Goal: Task Accomplishment & Management: Manage account settings

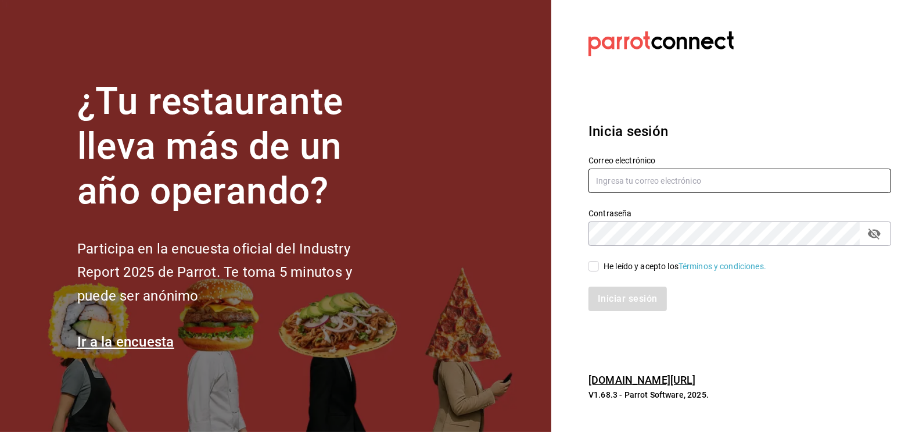
click at [634, 183] on input "text" at bounding box center [740, 181] width 303 height 24
type input "[PERSON_NAME][EMAIL_ADDRESS][PERSON_NAME][DOMAIN_NAME]"
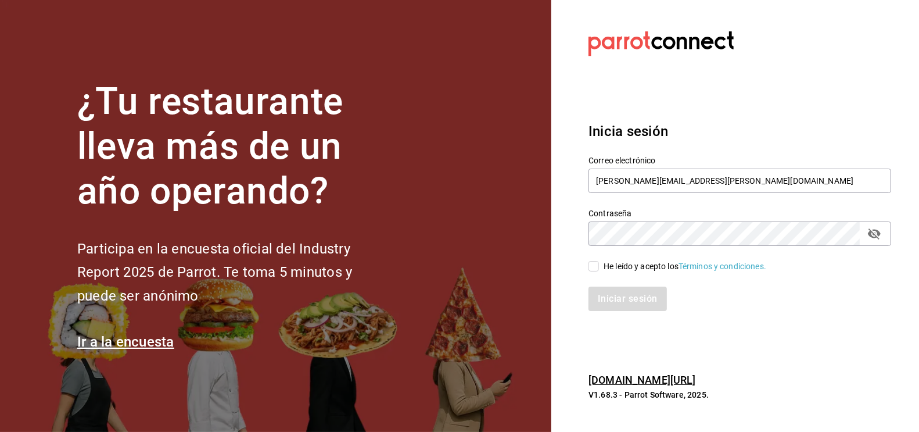
click at [594, 263] on input "He leído y acepto los Términos y condiciones." at bounding box center [594, 266] width 10 height 10
checkbox input "true"
click at [610, 299] on button "Iniciar sesión" at bounding box center [628, 298] width 79 height 24
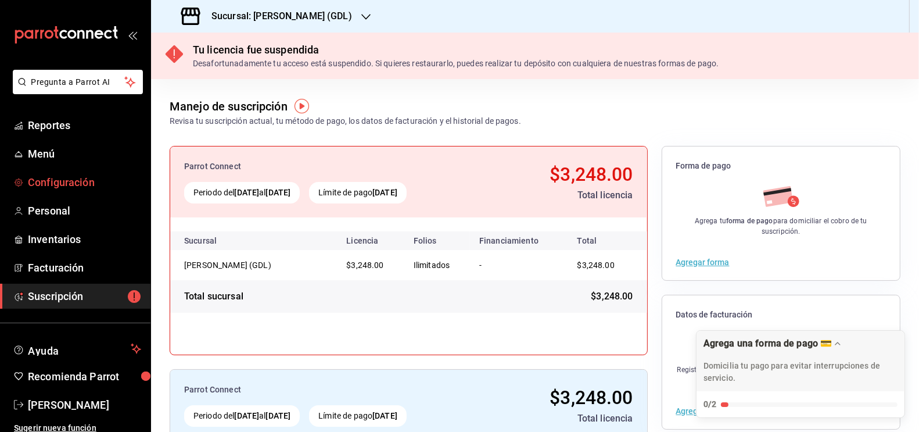
click at [42, 187] on span "Configuración" at bounding box center [84, 182] width 113 height 16
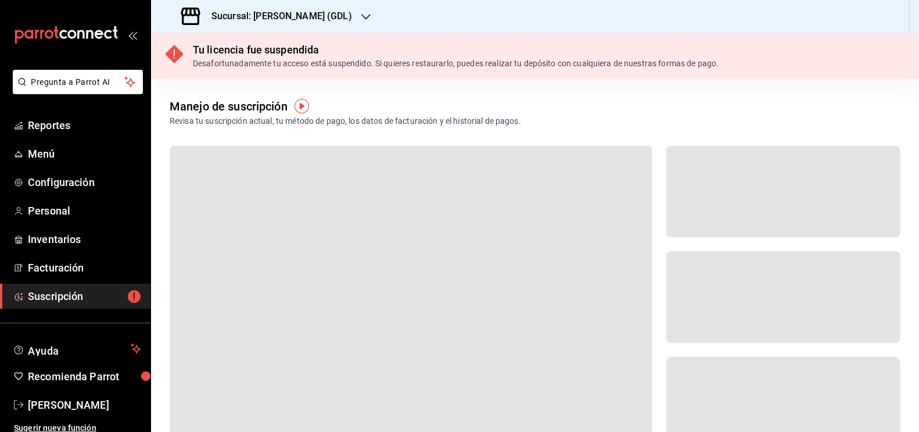
click at [278, 24] on div "Sucursal: Mika (GDL)" at bounding box center [267, 16] width 215 height 33
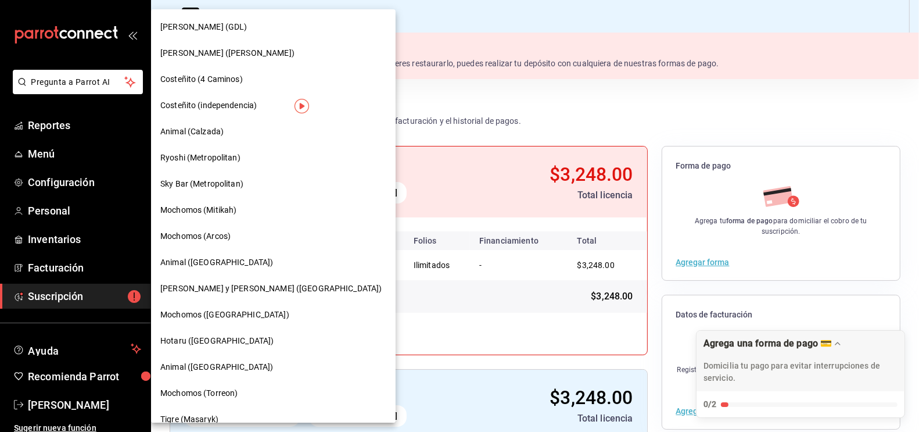
click at [172, 48] on span "Ichikani Sushi (Vasconcelos)" at bounding box center [227, 53] width 134 height 12
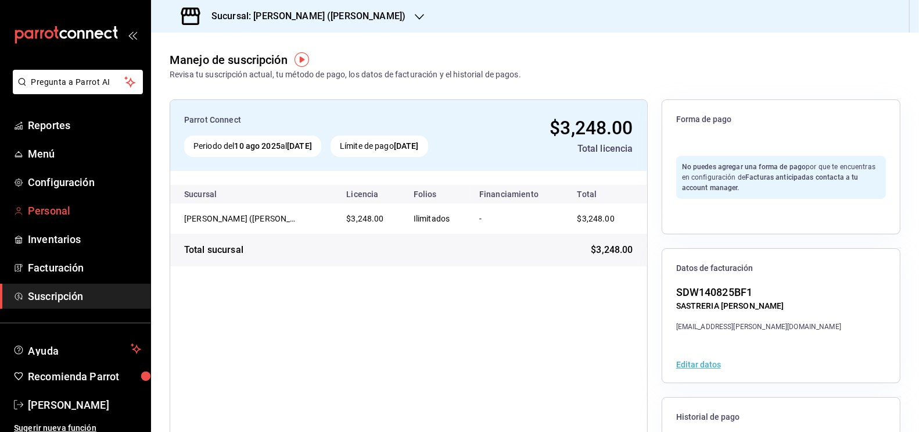
click at [52, 213] on span "Personal" at bounding box center [84, 211] width 113 height 16
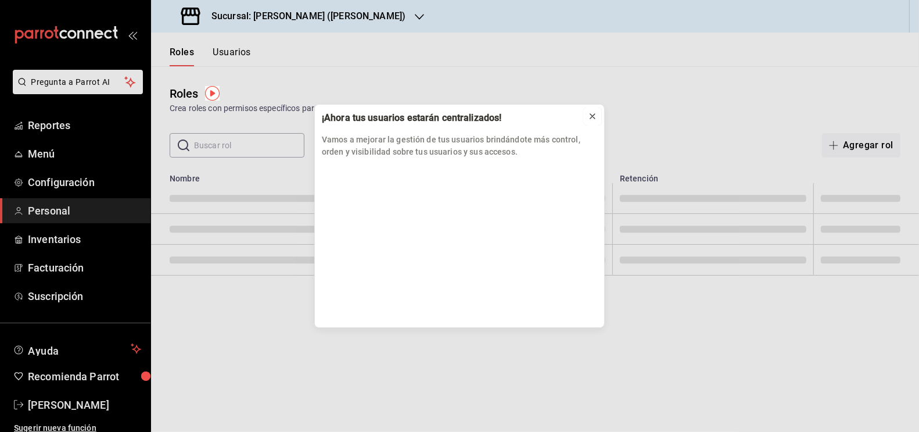
click at [593, 112] on icon at bounding box center [592, 116] width 9 height 9
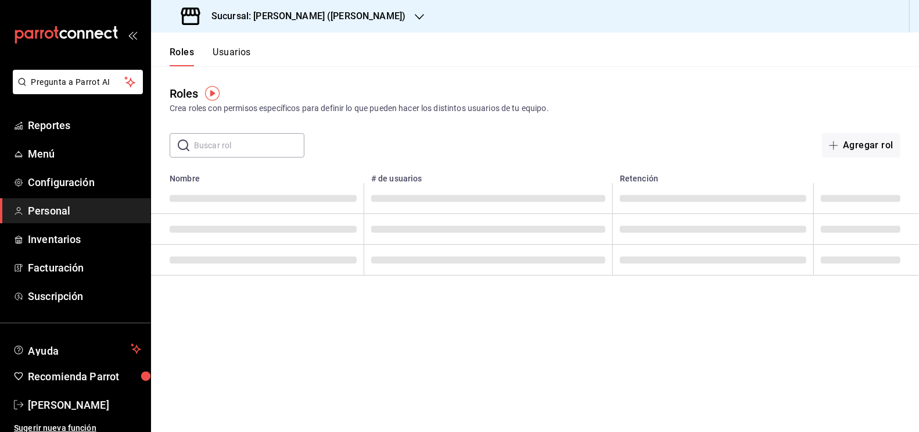
click at [230, 51] on button "Usuarios" at bounding box center [232, 56] width 38 height 20
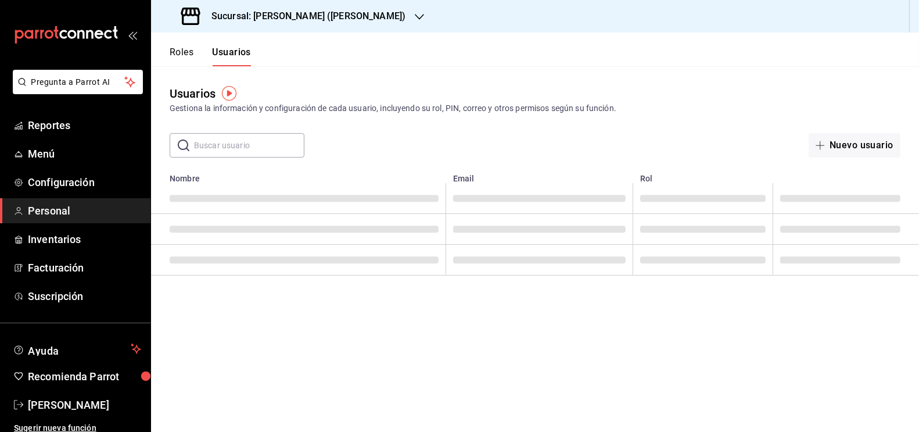
click at [221, 147] on input "text" at bounding box center [249, 145] width 110 height 23
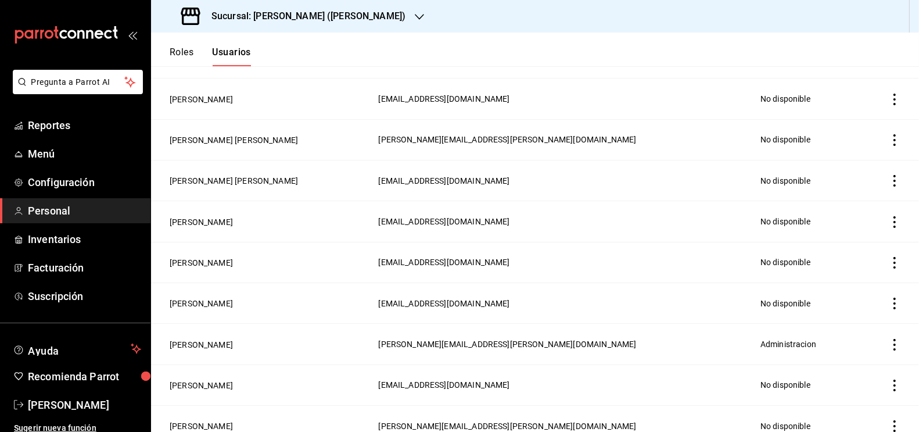
scroll to position [314, 0]
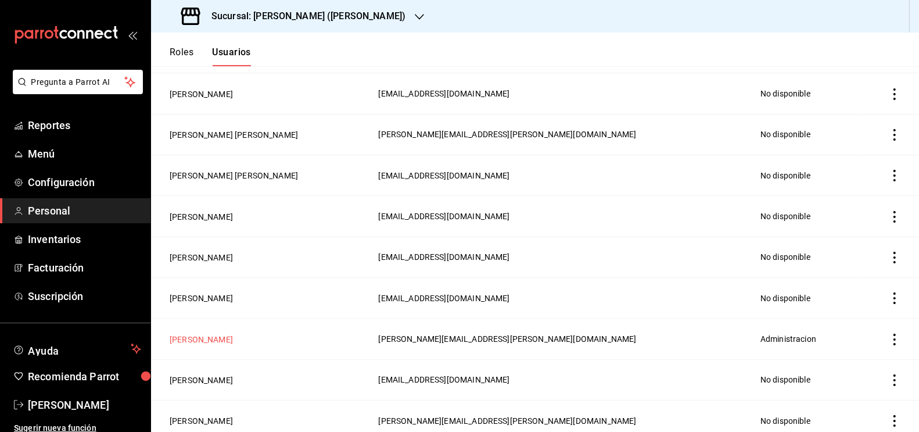
type input "sergio"
click at [179, 334] on button "Sergio Martinez" at bounding box center [201, 340] width 63 height 12
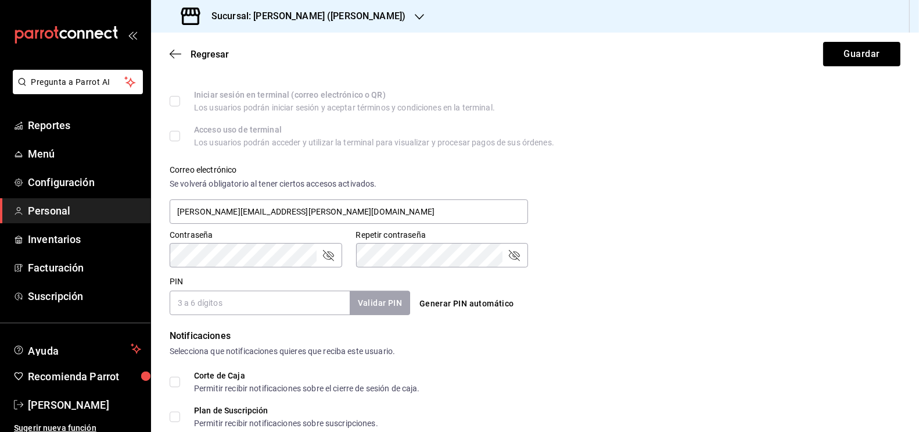
scroll to position [349, 0]
click at [739, 125] on div "Acceso uso de terminal Los usuarios podrán acceder y utilizar la terminal para …" at bounding box center [535, 134] width 731 height 21
click at [858, 55] on button "Guardar" at bounding box center [861, 54] width 77 height 24
